Goal: Task Accomplishment & Management: Manage account settings

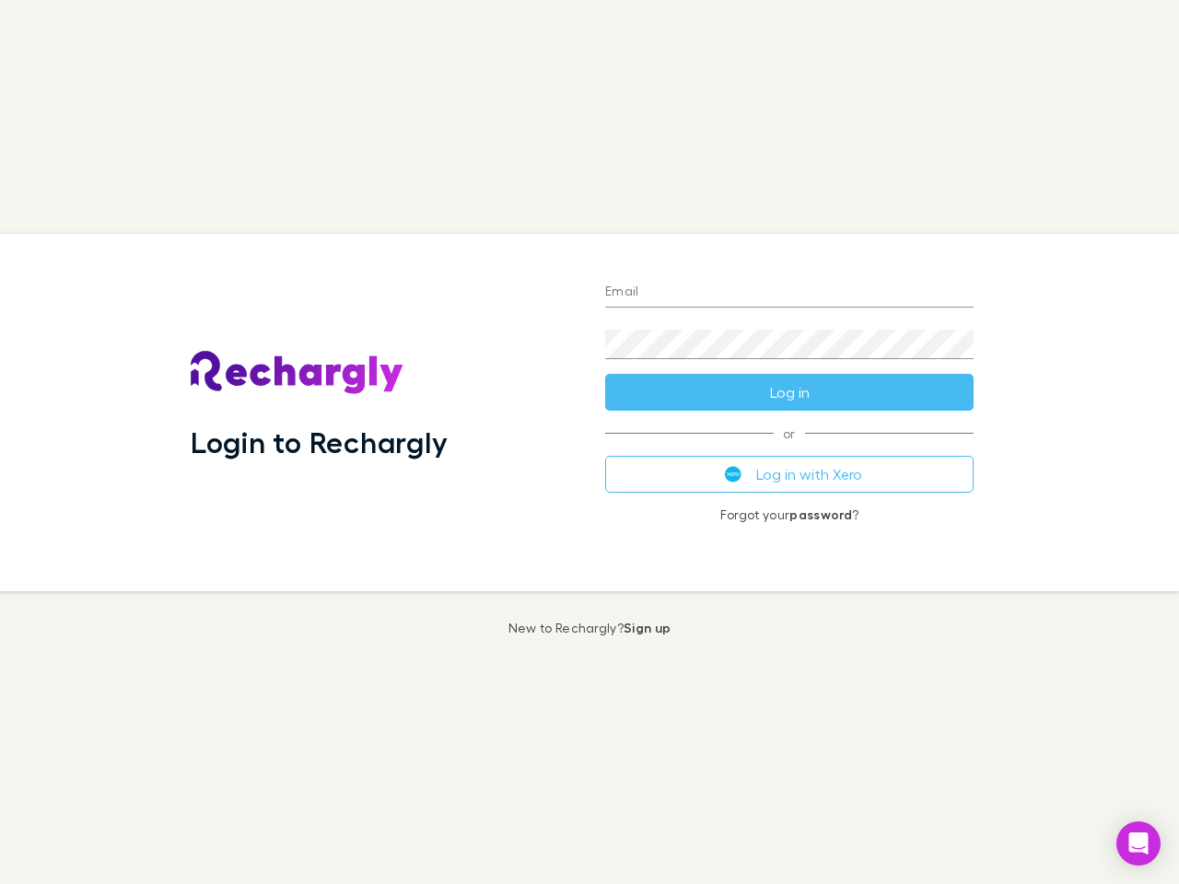
click at [590, 442] on div "Login to Rechargly" at bounding box center [383, 412] width 415 height 357
click at [789, 293] on input "Email" at bounding box center [789, 292] width 368 height 29
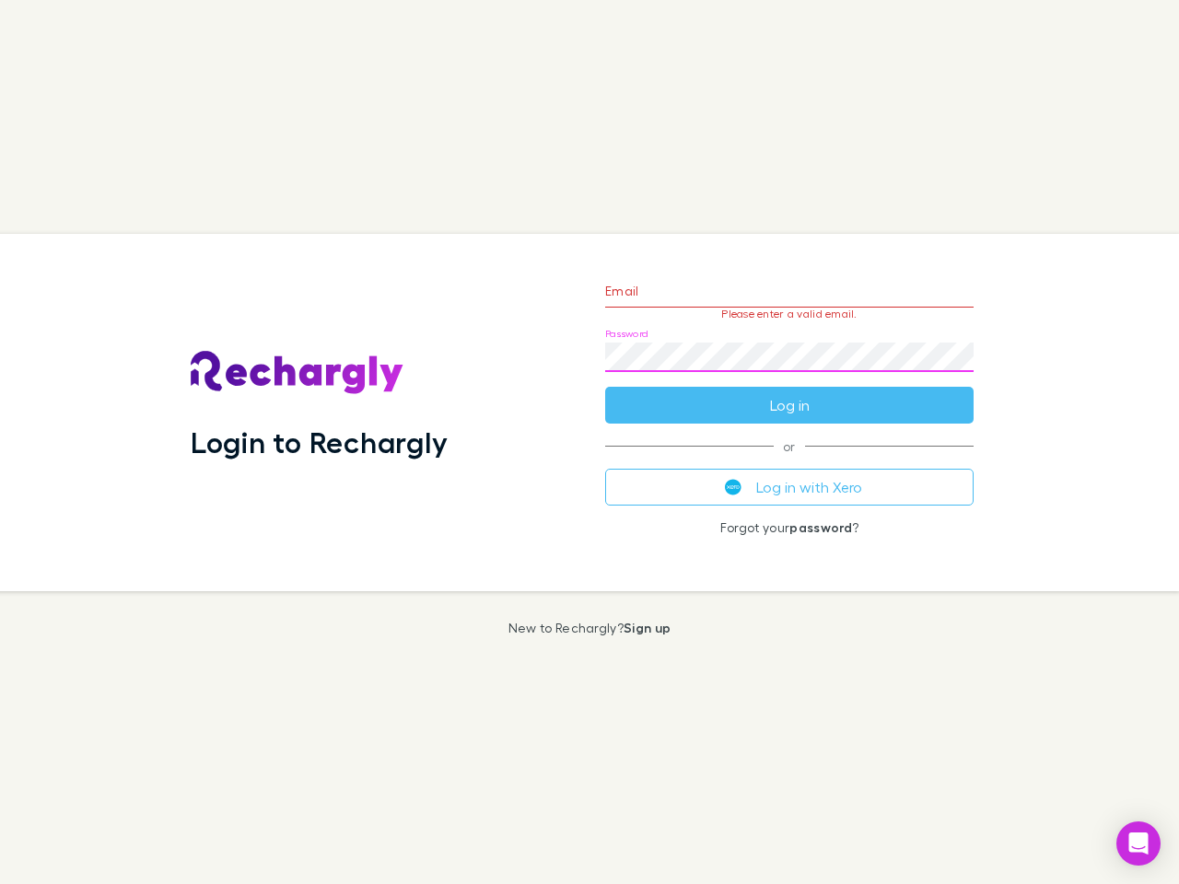
click at [789, 392] on form "Email Please enter a valid email. Password Log in" at bounding box center [789, 343] width 368 height 160
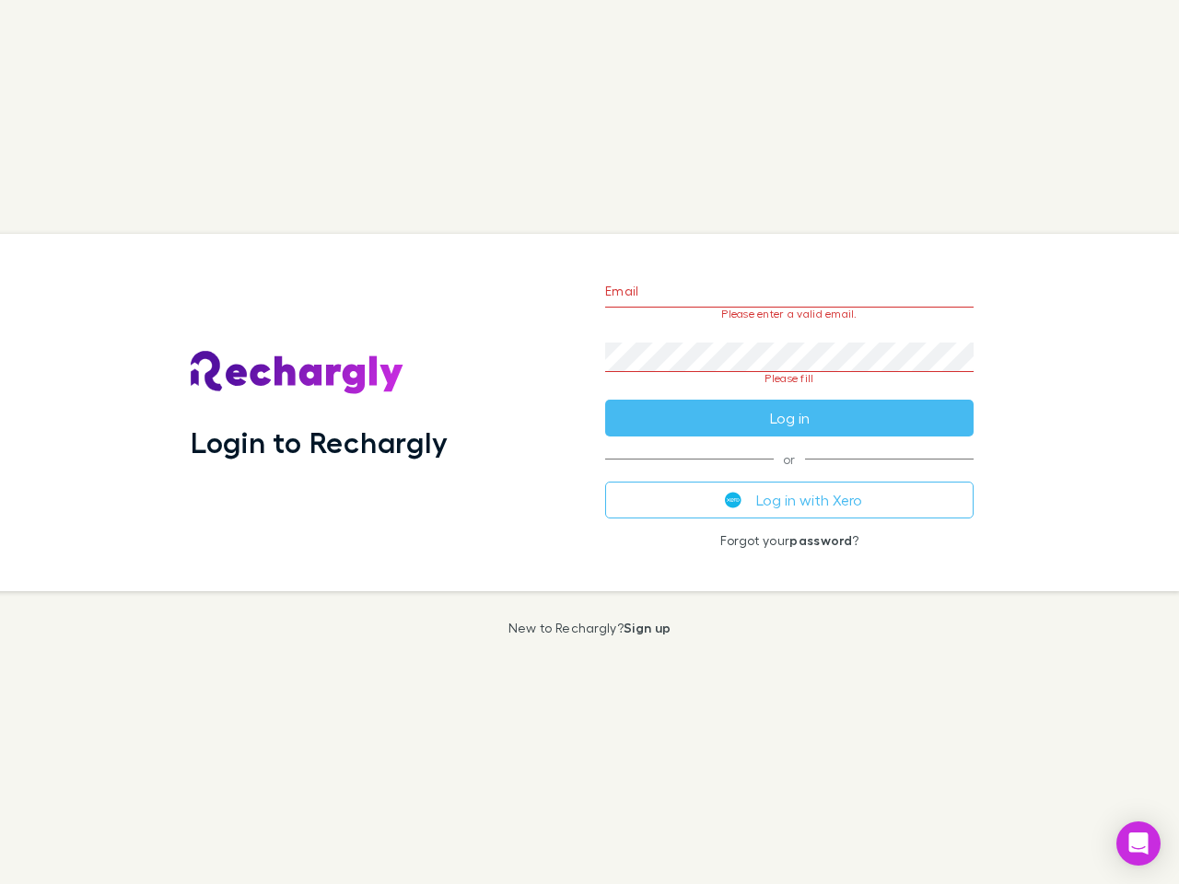
click at [789, 474] on div "Email Please enter a valid email. Password Please fill Log in or Log in with Xe…" at bounding box center [790, 412] width 398 height 357
click at [1139, 844] on icon "Open Intercom Messenger" at bounding box center [1138, 844] width 19 height 22
